Goal: Find specific page/section: Find specific page/section

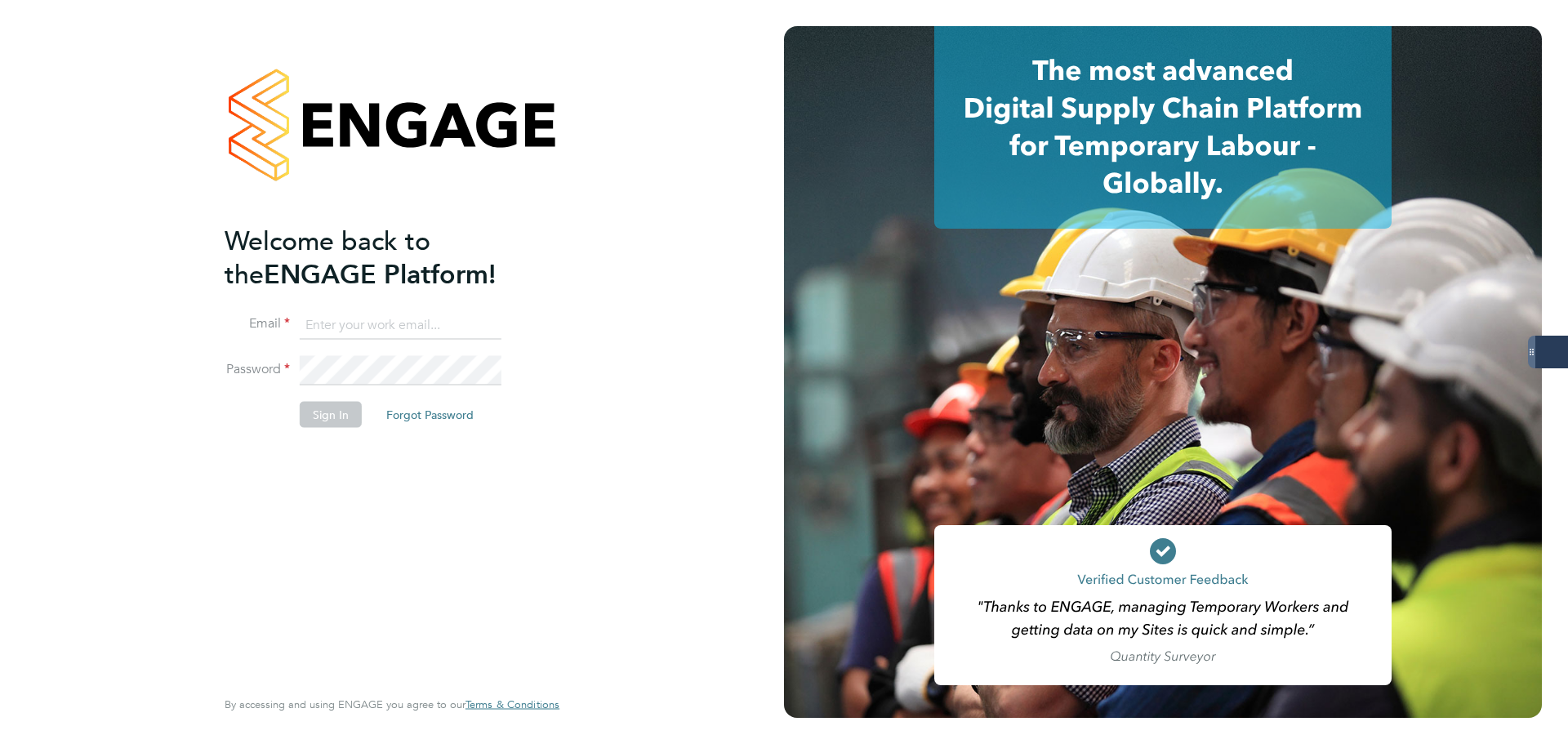
type input "samantha.dix@servicecare.org.uk"
click at [328, 406] on button "Sign In" at bounding box center [330, 414] width 62 height 26
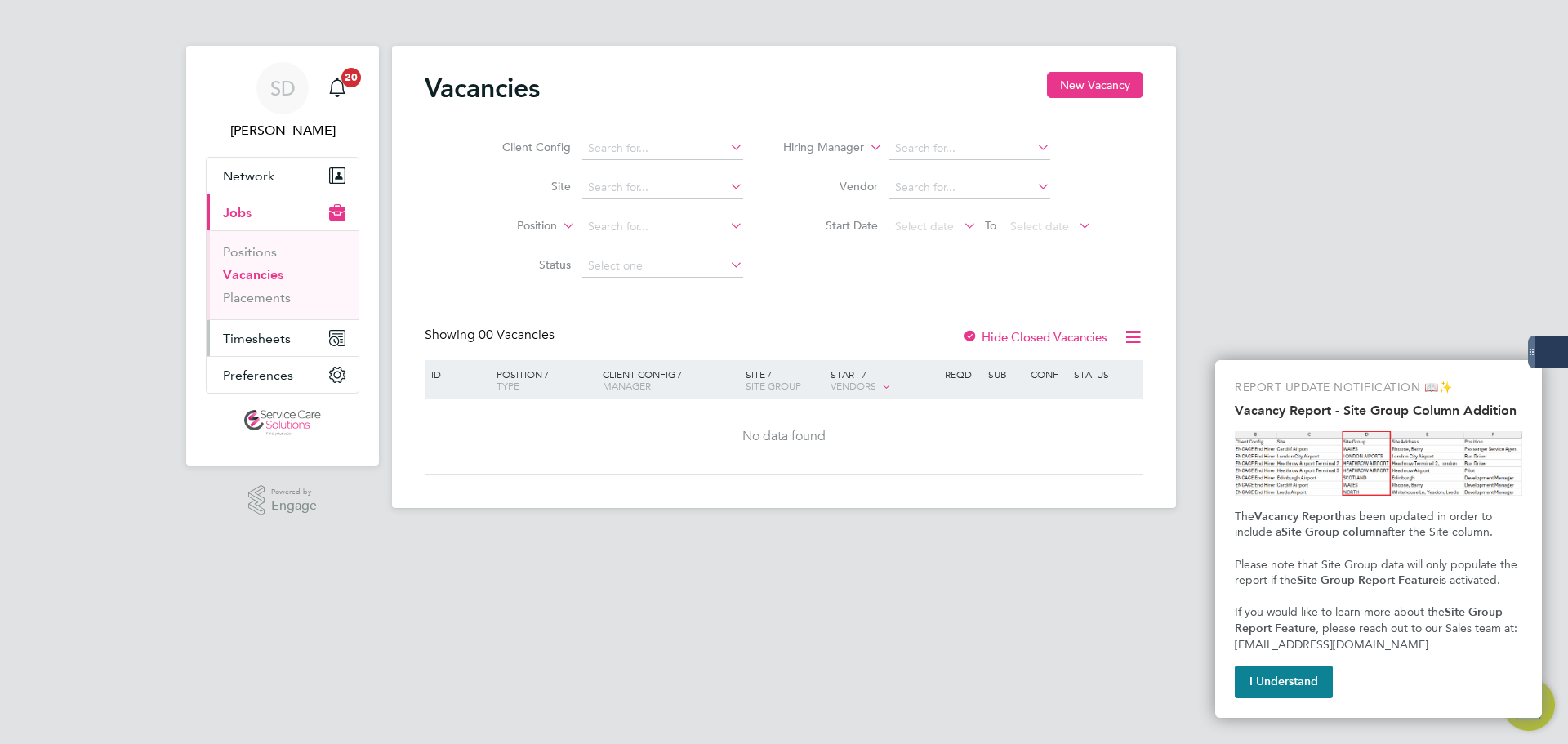
click at [277, 333] on span "Timesheets" at bounding box center [257, 339] width 68 height 16
click at [248, 338] on span "Timesheets" at bounding box center [257, 339] width 68 height 16
